Goal: Transaction & Acquisition: Purchase product/service

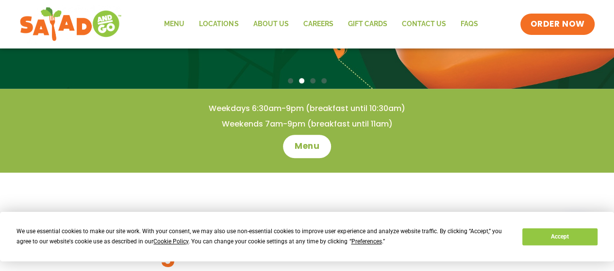
scroll to position [252, 0]
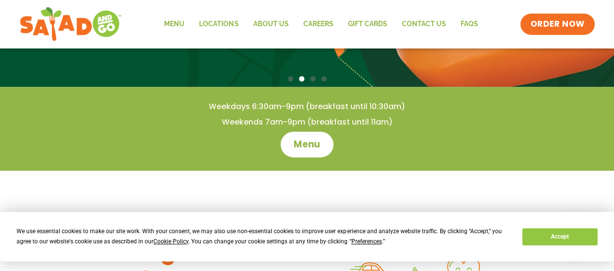
click at [305, 145] on span "Menu" at bounding box center [307, 144] width 28 height 13
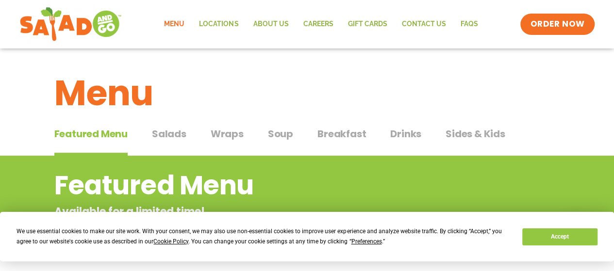
click at [171, 134] on span "Salads" at bounding box center [169, 134] width 34 height 15
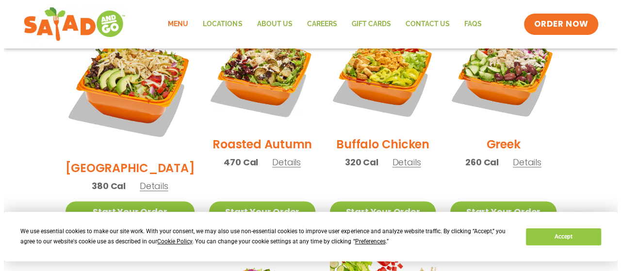
scroll to position [547, 0]
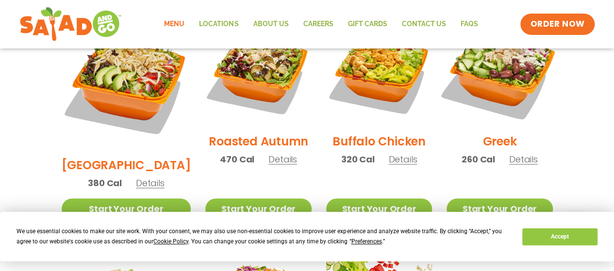
click at [497, 66] on img at bounding box center [499, 73] width 124 height 124
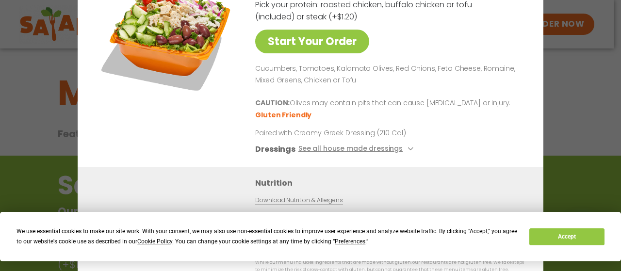
click at [23, 81] on div "Start Your Order Greek Salad 260 Cal Pick your protein: roasted chicken, buffal…" at bounding box center [310, 135] width 621 height 271
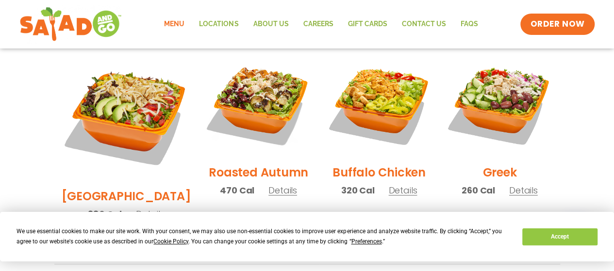
scroll to position [518, 0]
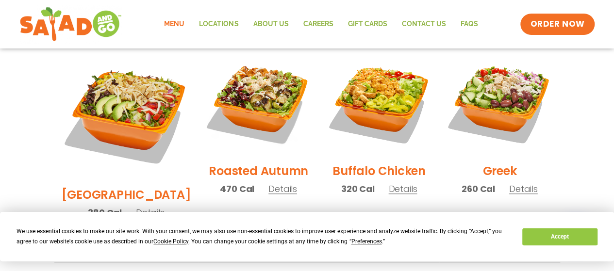
click at [493, 228] on link "Start Your Order" at bounding box center [500, 238] width 106 height 21
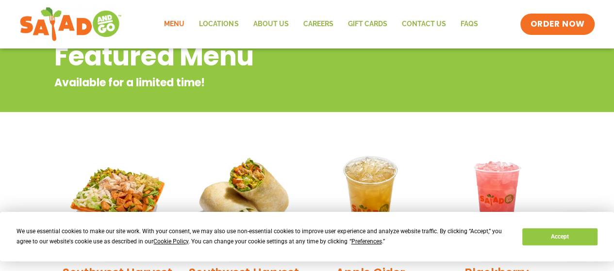
scroll to position [66, 0]
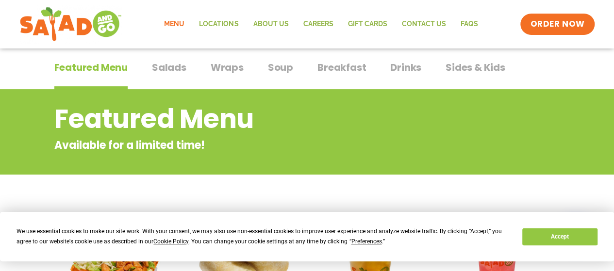
click at [490, 66] on span "Sides & Kids" at bounding box center [476, 67] width 60 height 15
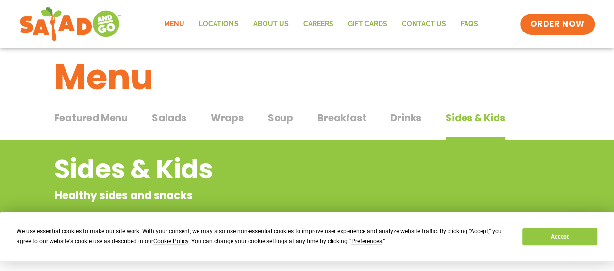
scroll to position [5, 0]
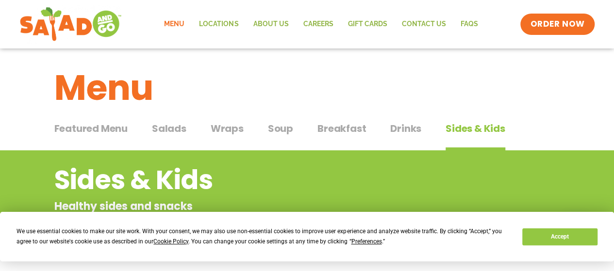
click at [283, 132] on span "Soup" at bounding box center [280, 128] width 25 height 15
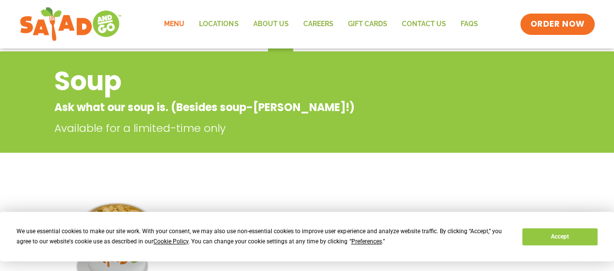
scroll to position [45, 0]
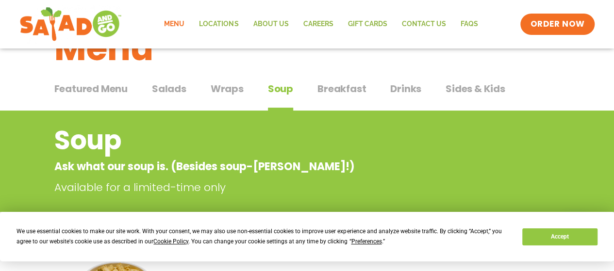
click at [224, 92] on span "Wraps" at bounding box center [227, 89] width 33 height 15
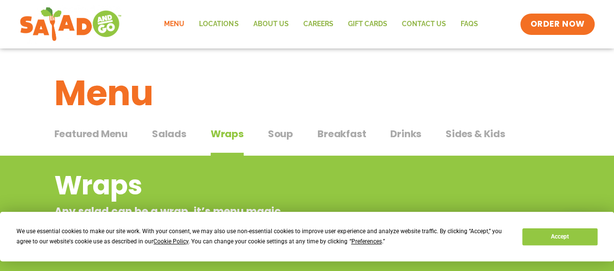
click at [337, 135] on span "Breakfast" at bounding box center [341, 134] width 49 height 15
